Goal: Task Accomplishment & Management: Manage account settings

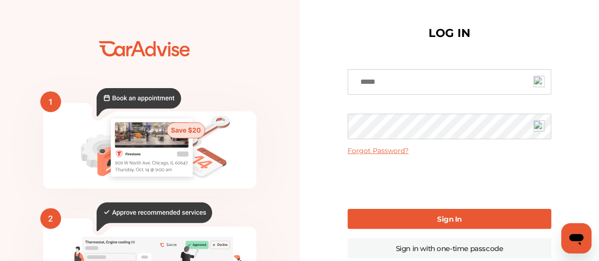
click at [393, 87] on input at bounding box center [450, 82] width 204 height 26
type input "**********"
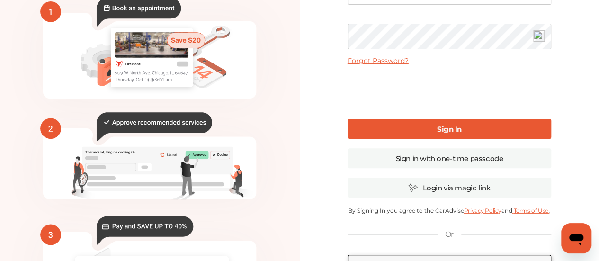
scroll to position [95, 0]
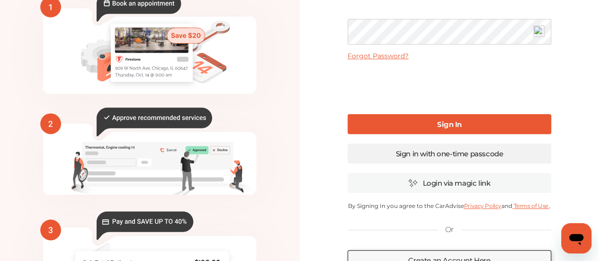
click at [440, 154] on link "Sign in with one-time passcode" at bounding box center [450, 154] width 204 height 20
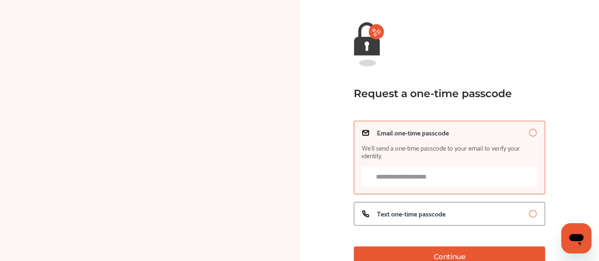
scroll to position [95, 0]
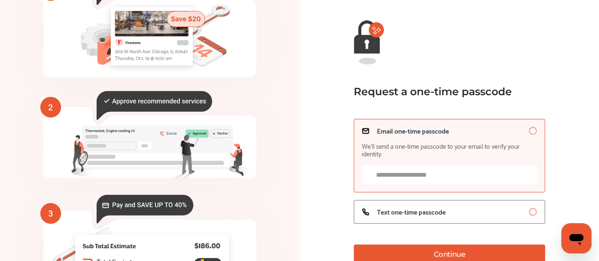
click at [399, 176] on input "Email one-time passcode We’ll send a one-time passcode to your email to verify …" at bounding box center [449, 174] width 175 height 19
type input "**********"
click at [452, 249] on button "Continue" at bounding box center [449, 255] width 191 height 20
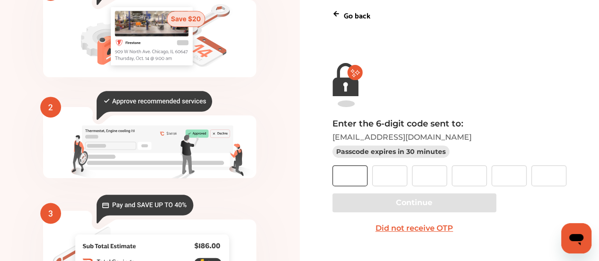
click at [358, 172] on input "text" at bounding box center [350, 175] width 35 height 21
type input "*"
click at [433, 175] on input "text" at bounding box center [429, 175] width 35 height 21
type input "*"
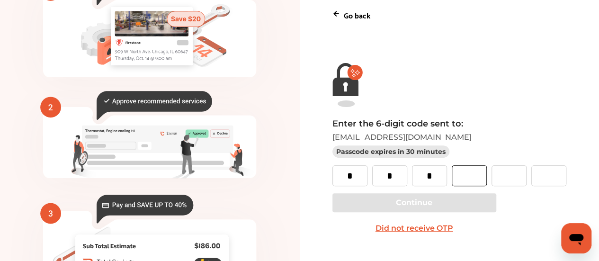
click at [464, 174] on input "text" at bounding box center [469, 175] width 35 height 21
type input "*"
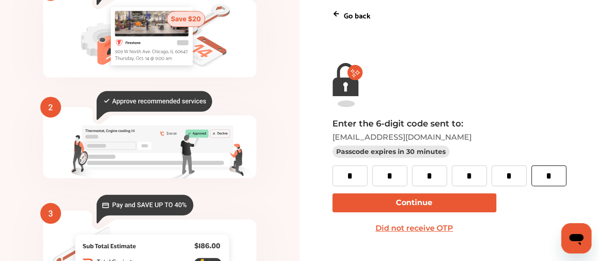
type input "*"
click at [436, 208] on button "Continue" at bounding box center [415, 202] width 164 height 19
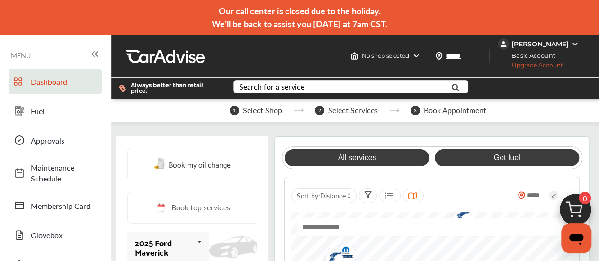
click at [525, 161] on link "Get fuel" at bounding box center [507, 157] width 145 height 17
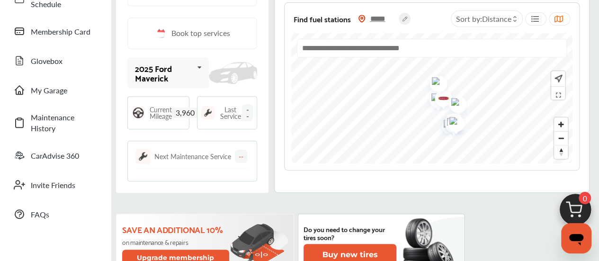
scroll to position [190, 0]
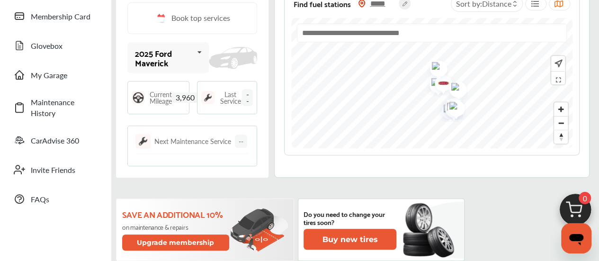
click at [151, 98] on span "Current Mileage" at bounding box center [161, 97] width 22 height 13
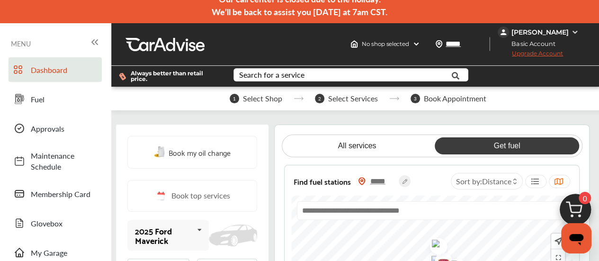
scroll to position [0, 0]
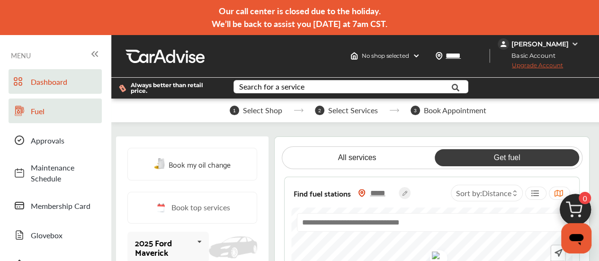
click at [22, 114] on icon at bounding box center [19, 110] width 11 height 11
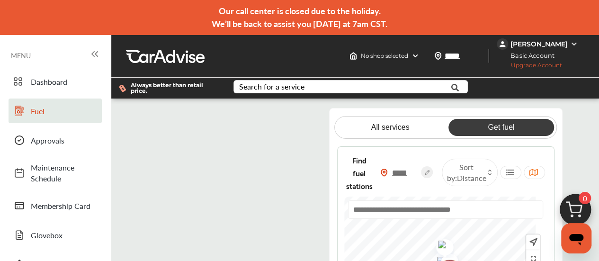
click at [571, 43] on img at bounding box center [575, 44] width 8 height 8
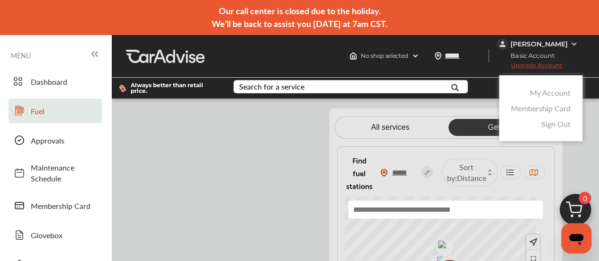
click at [540, 97] on link "My Account" at bounding box center [550, 92] width 41 height 11
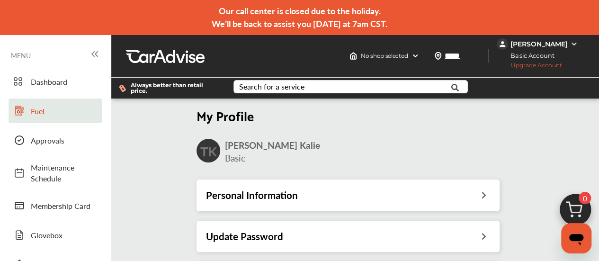
scroll to position [1, 0]
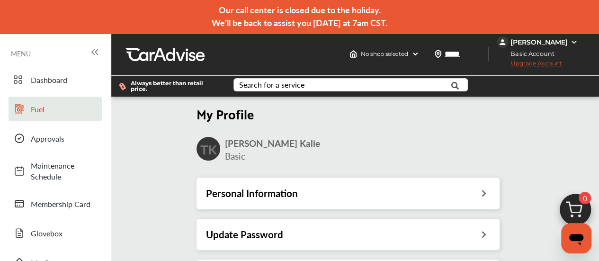
click at [485, 187] on icon at bounding box center [484, 192] width 9 height 10
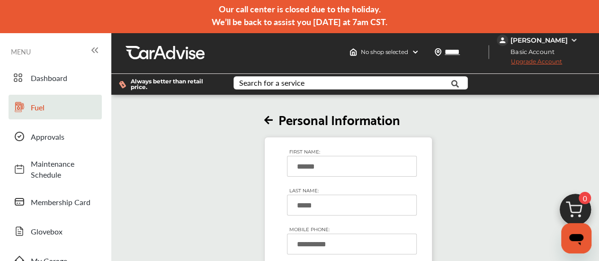
scroll to position [184, 0]
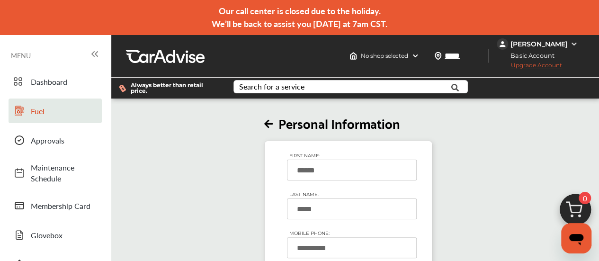
scroll to position [0, 0]
click at [537, 56] on span "Basic Account" at bounding box center [530, 56] width 64 height 10
click at [541, 63] on span "Upgrade Account" at bounding box center [529, 68] width 65 height 12
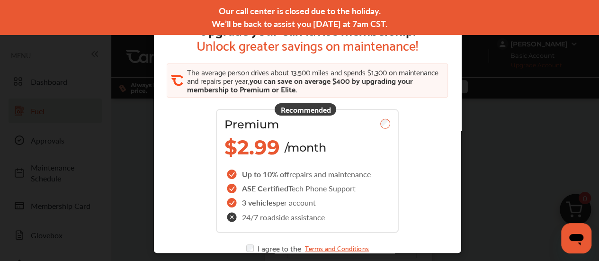
click at [63, 125] on div "Upgrade your CarAdvise membership. Unlock greater savings on maintenance! The a…" at bounding box center [307, 138] width 615 height 276
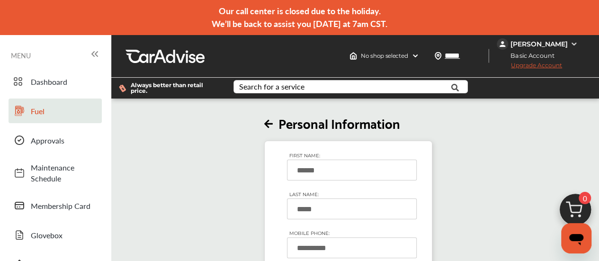
click at [574, 43] on img at bounding box center [575, 44] width 8 height 8
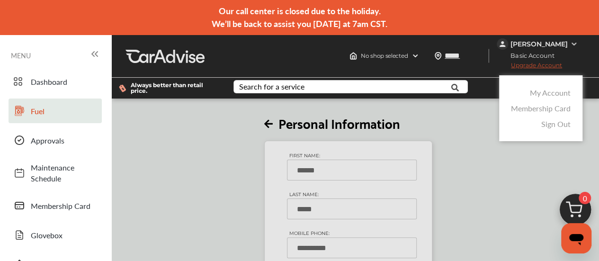
click at [537, 93] on link "My Account" at bounding box center [550, 92] width 41 height 11
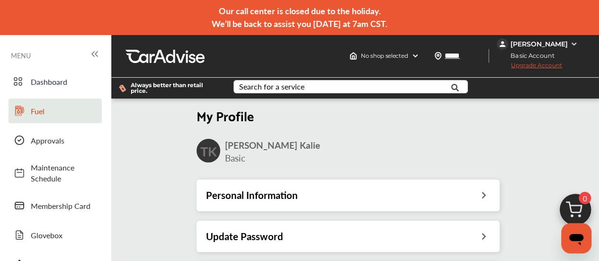
click at [29, 110] on link "Fuel" at bounding box center [55, 111] width 93 height 25
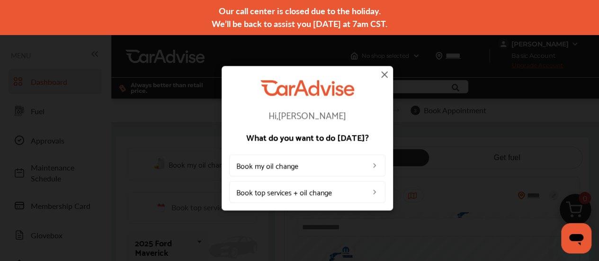
click at [384, 74] on img at bounding box center [384, 74] width 11 height 11
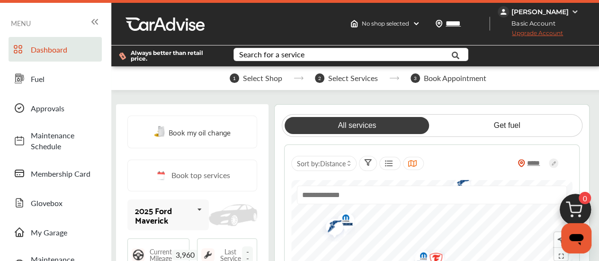
scroll to position [47, 0]
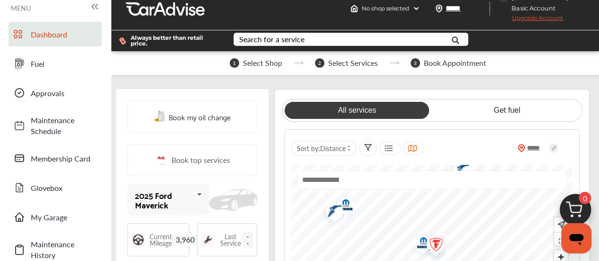
click at [200, 193] on icon at bounding box center [199, 194] width 16 height 20
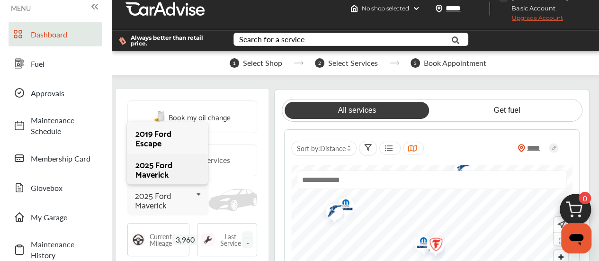
click at [169, 171] on div "2025 Ford Maverick" at bounding box center [167, 169] width 63 height 19
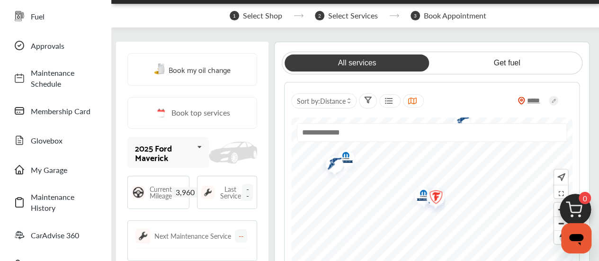
scroll to position [142, 0]
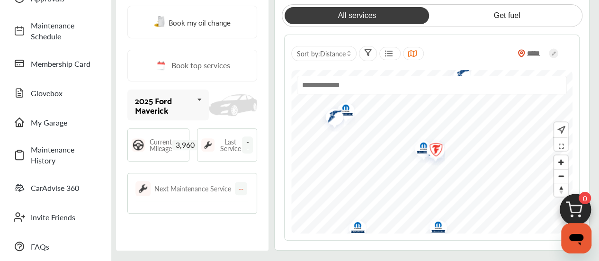
click at [250, 141] on span "--" at bounding box center [247, 144] width 11 height 17
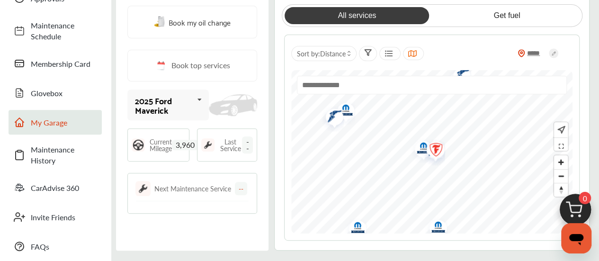
click at [91, 130] on link "My Garage" at bounding box center [55, 122] width 93 height 25
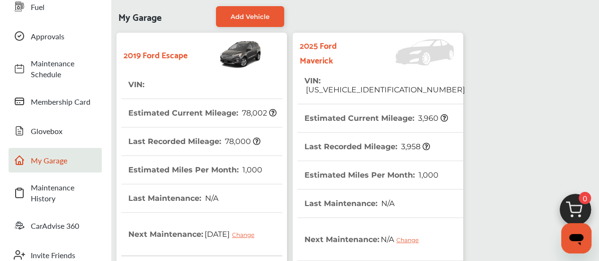
scroll to position [90, 0]
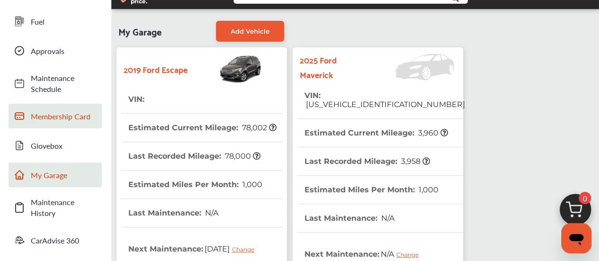
click at [51, 118] on span "Membership Card" at bounding box center [64, 116] width 66 height 11
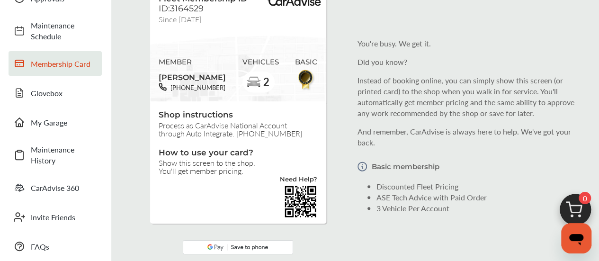
scroll to position [190, 0]
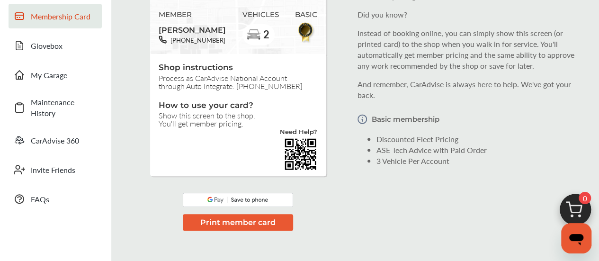
click at [245, 224] on button "Print member card" at bounding box center [238, 222] width 110 height 17
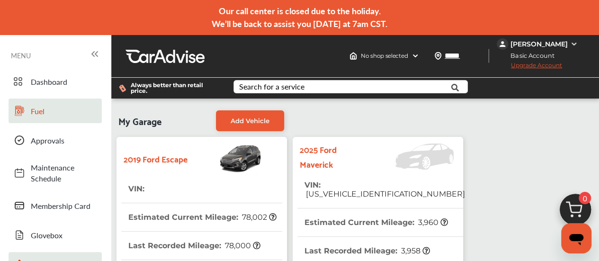
click at [37, 114] on span "Fuel" at bounding box center [64, 111] width 66 height 11
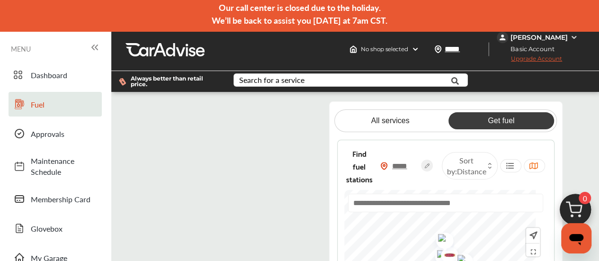
scroll to position [142, 0]
